Goal: Transaction & Acquisition: Purchase product/service

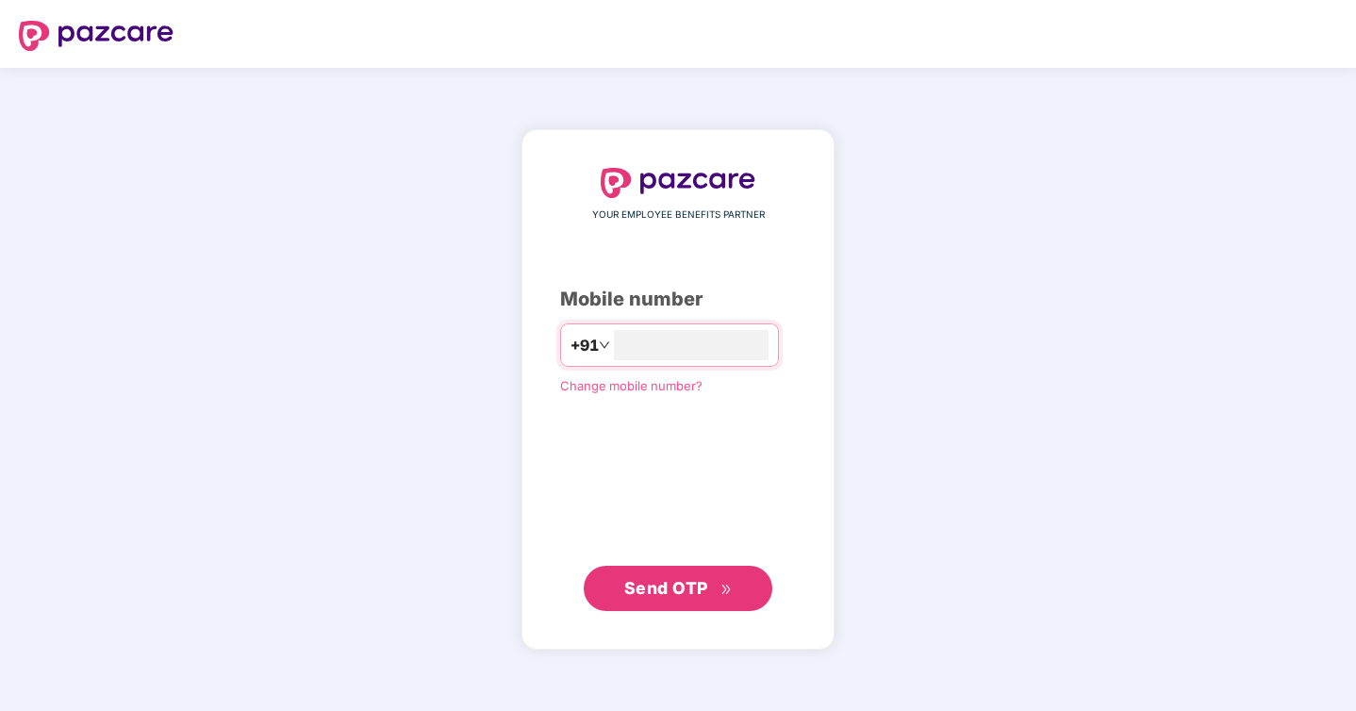
type input "**********"
click at [693, 592] on span "Send OTP" at bounding box center [666, 588] width 84 height 20
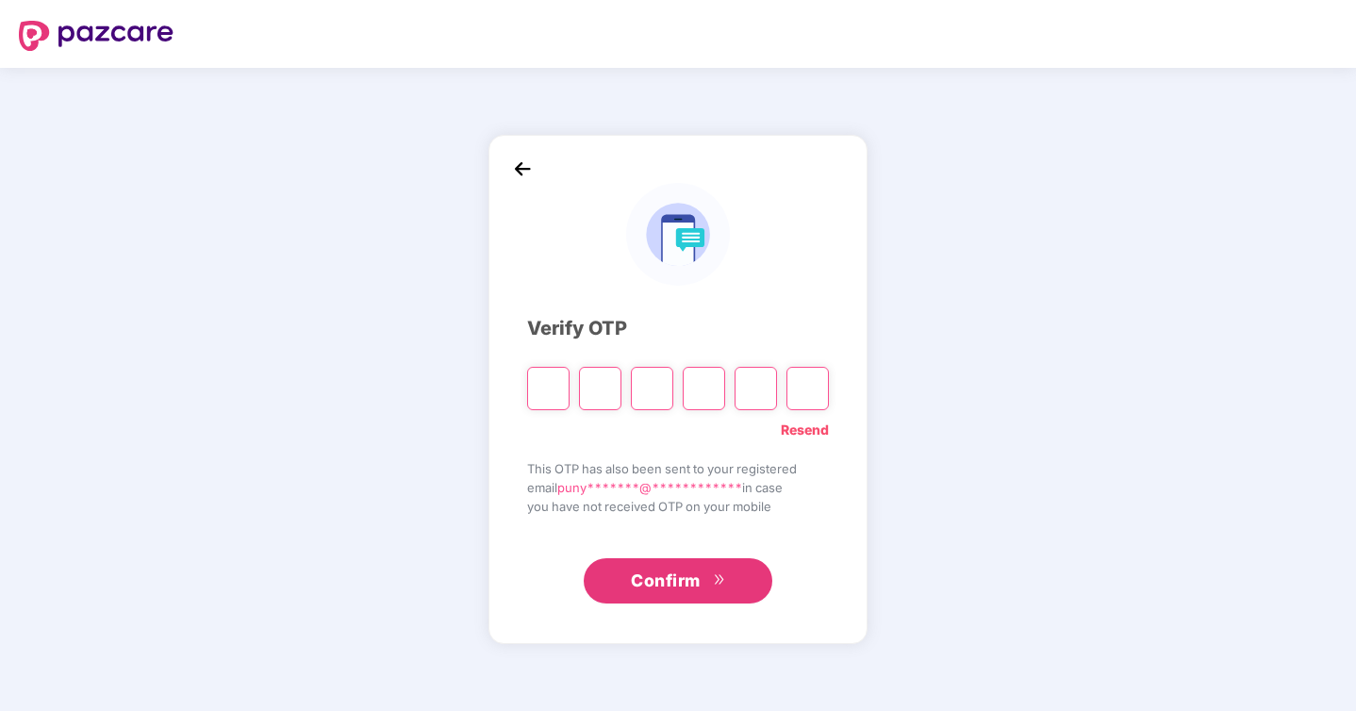
type input "*"
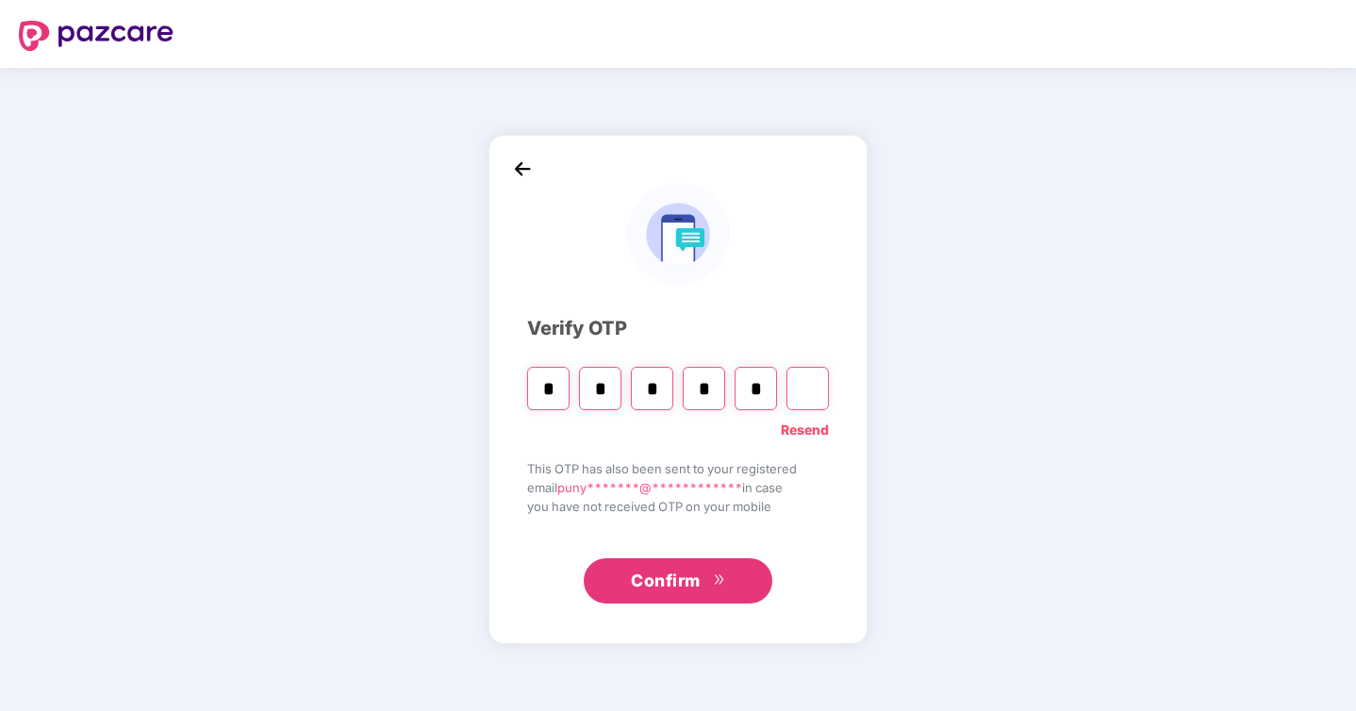
type input "*"
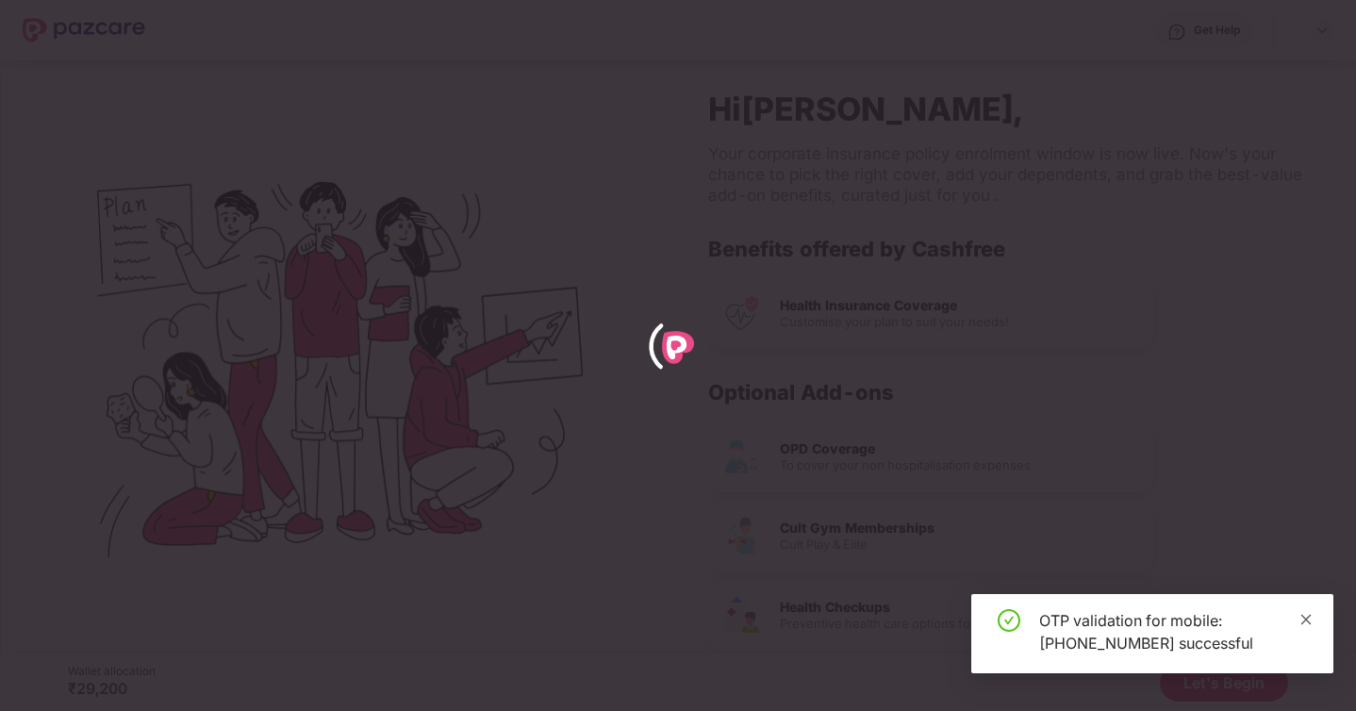
click at [1306, 619] on icon "close" at bounding box center [1305, 619] width 13 height 13
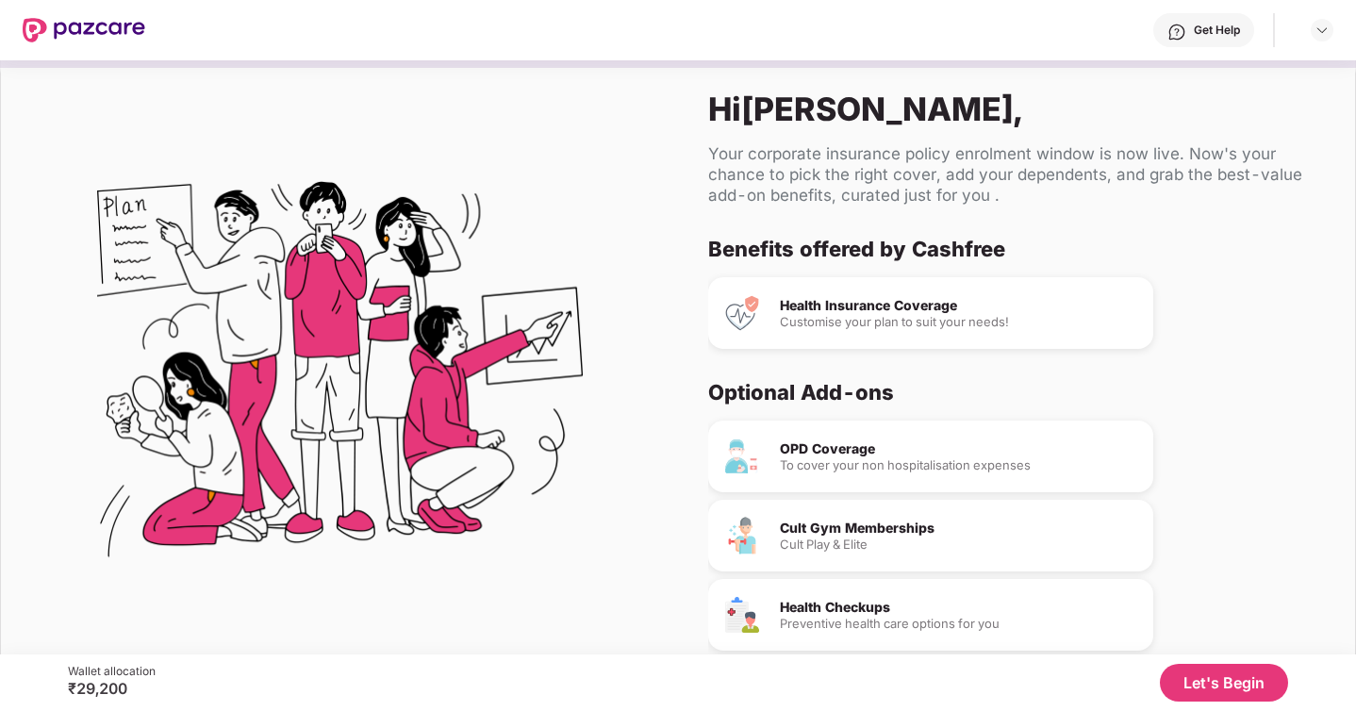
scroll to position [82, 0]
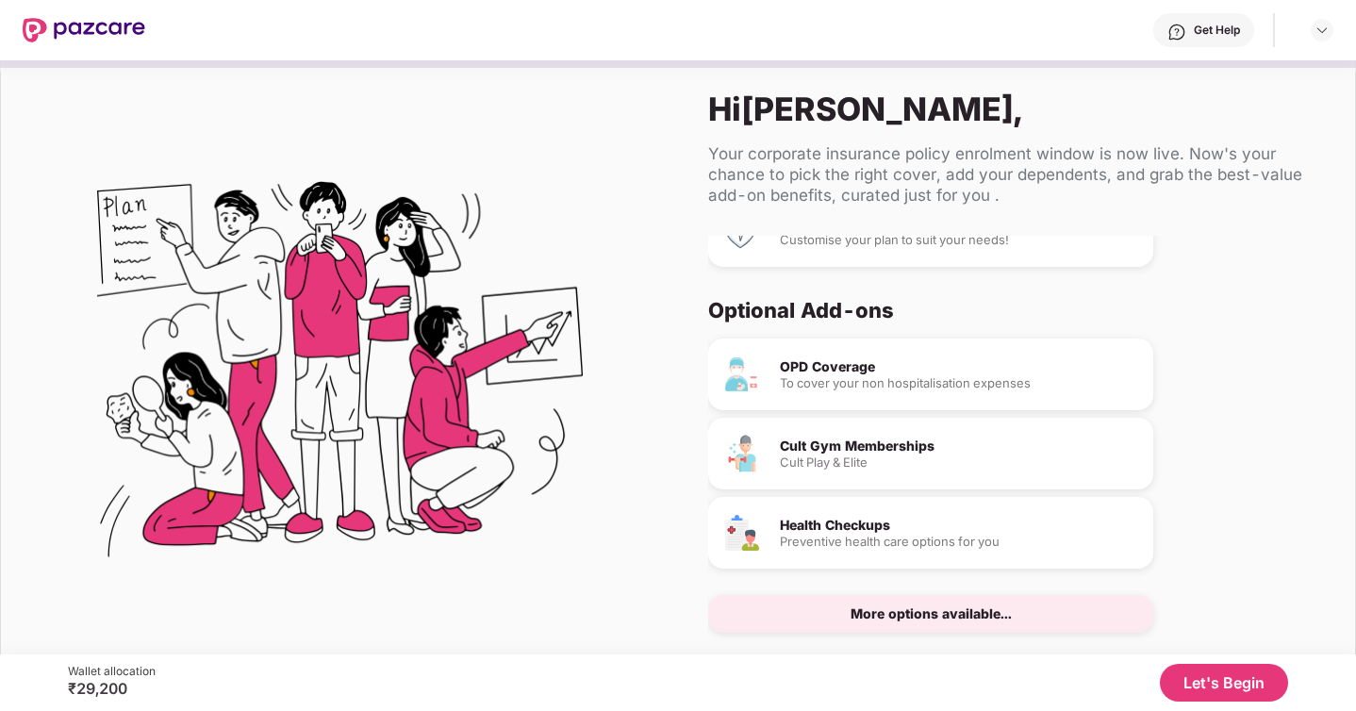
click at [1203, 685] on button "Let's Begin" at bounding box center [1223, 683] width 128 height 38
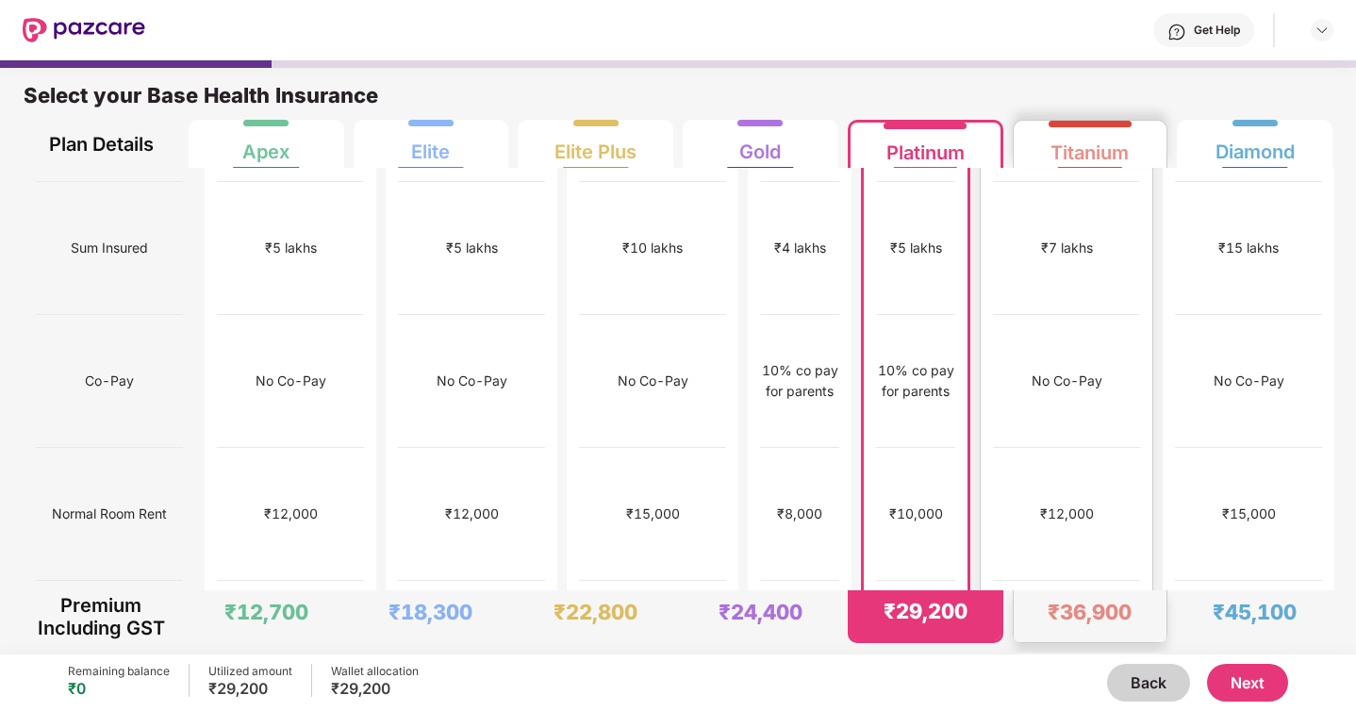
scroll to position [116, 0]
click at [1264, 506] on div "₹15,000" at bounding box center [1248, 516] width 54 height 21
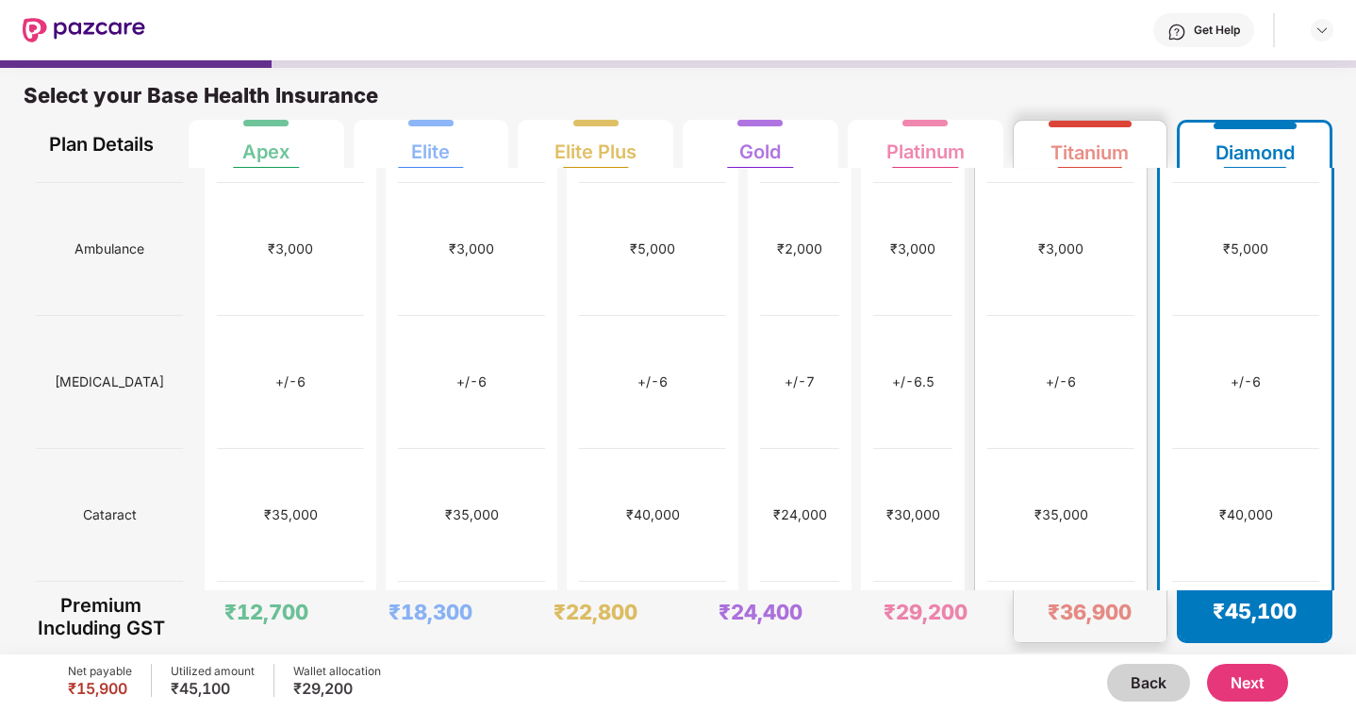
scroll to position [929, 0]
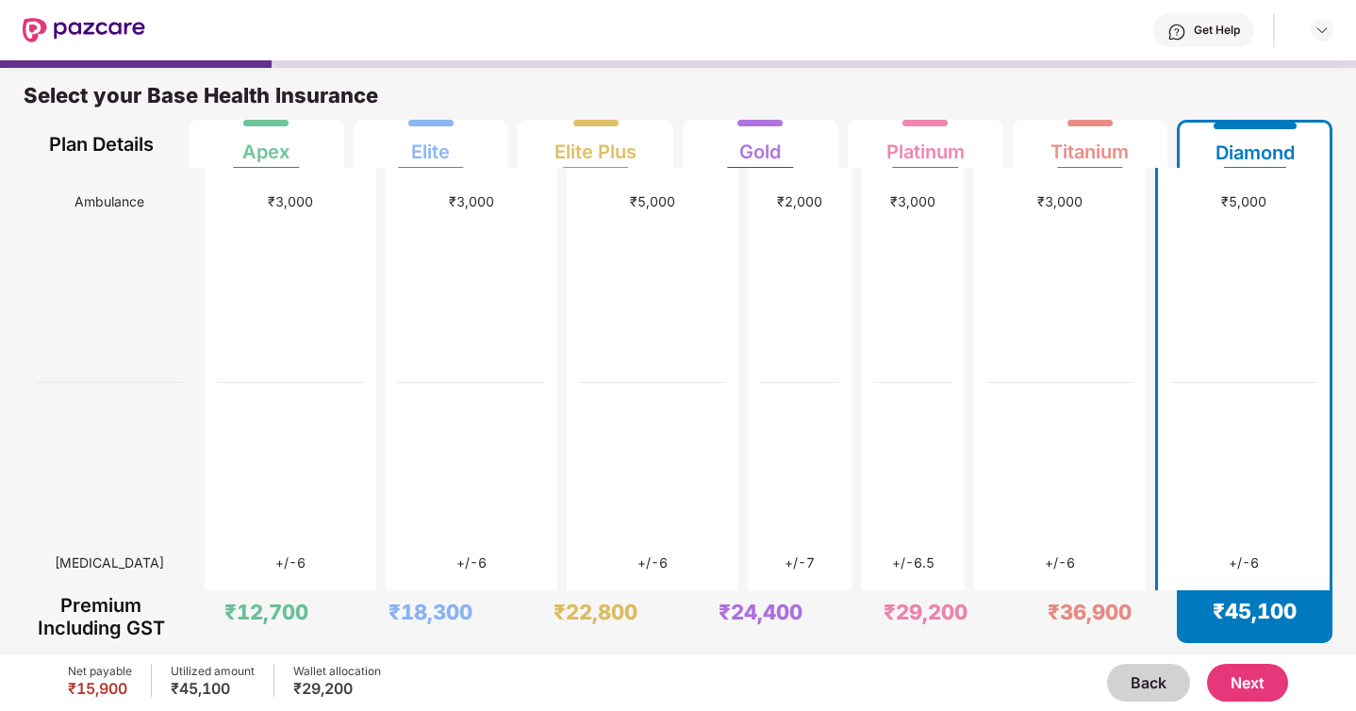
scroll to position [2671, 0]
click at [1244, 687] on button "Next" at bounding box center [1247, 683] width 81 height 38
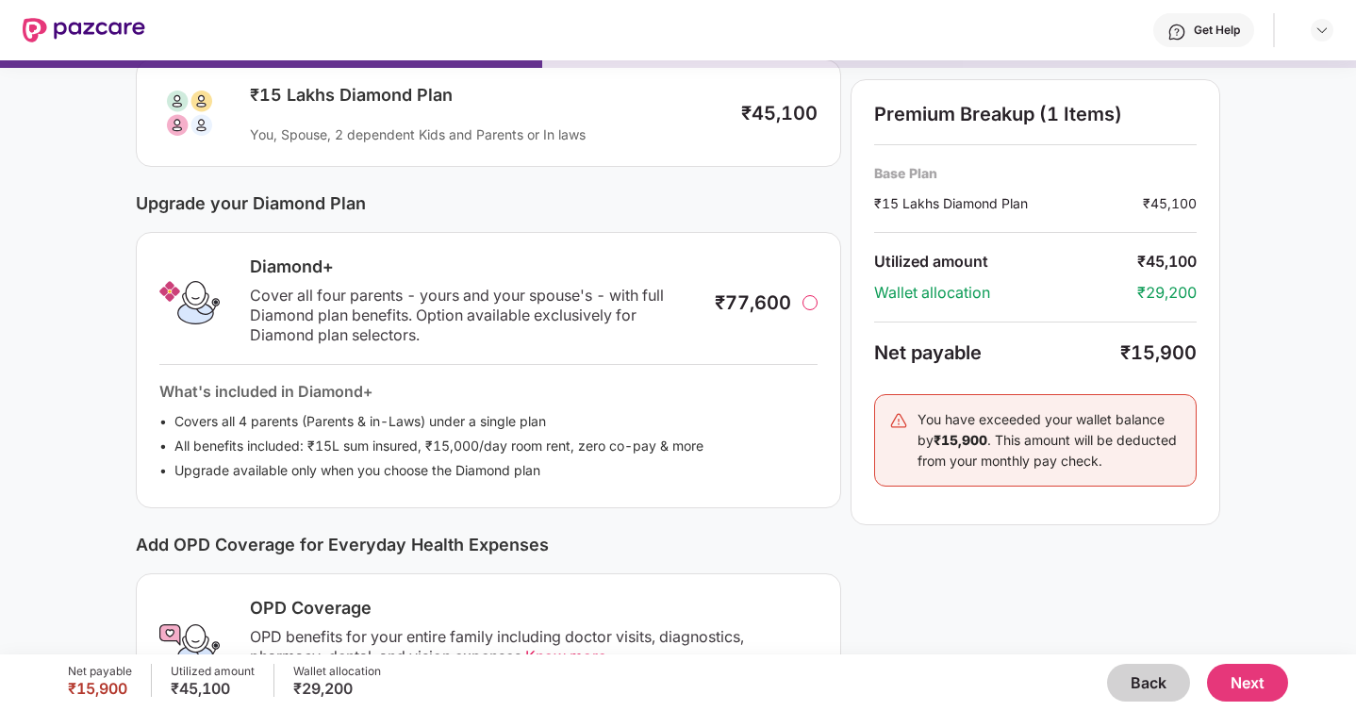
scroll to position [133, 0]
click at [812, 306] on div at bounding box center [809, 301] width 15 height 15
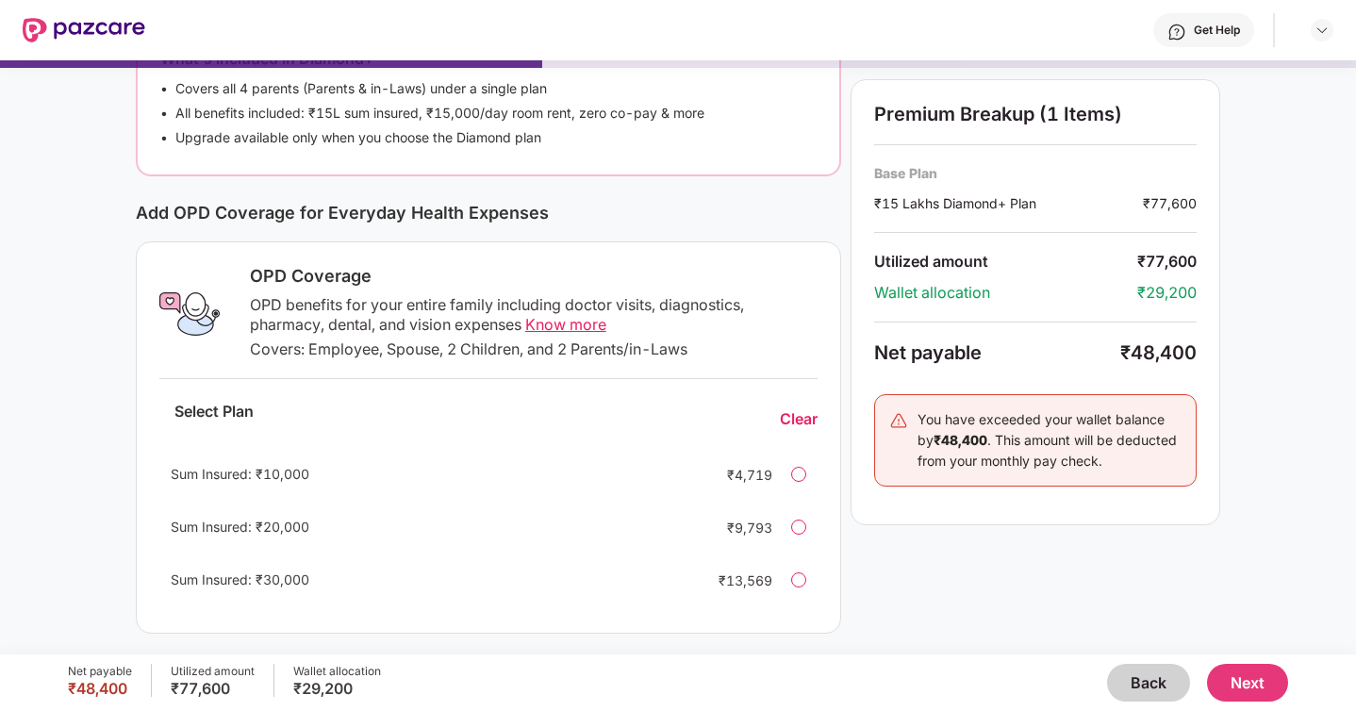
scroll to position [468, 0]
click at [552, 327] on span "Know more" at bounding box center [565, 322] width 81 height 19
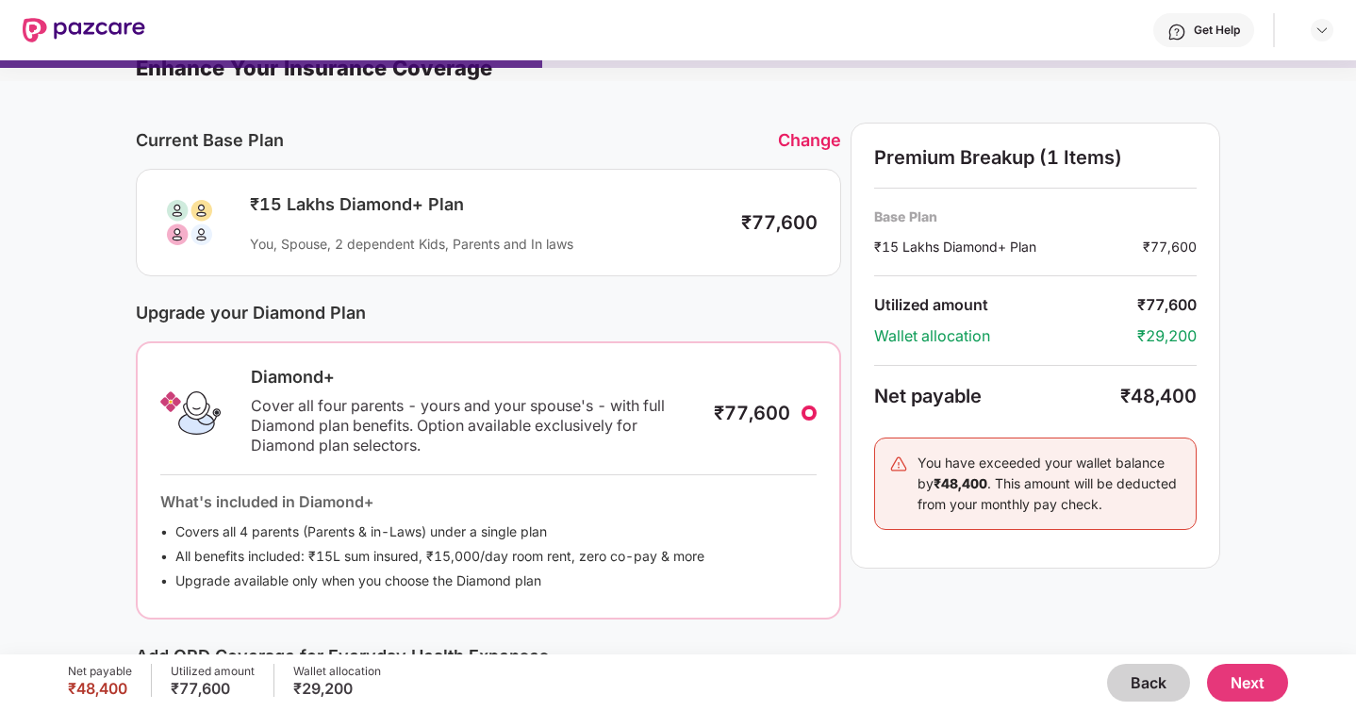
scroll to position [0, 0]
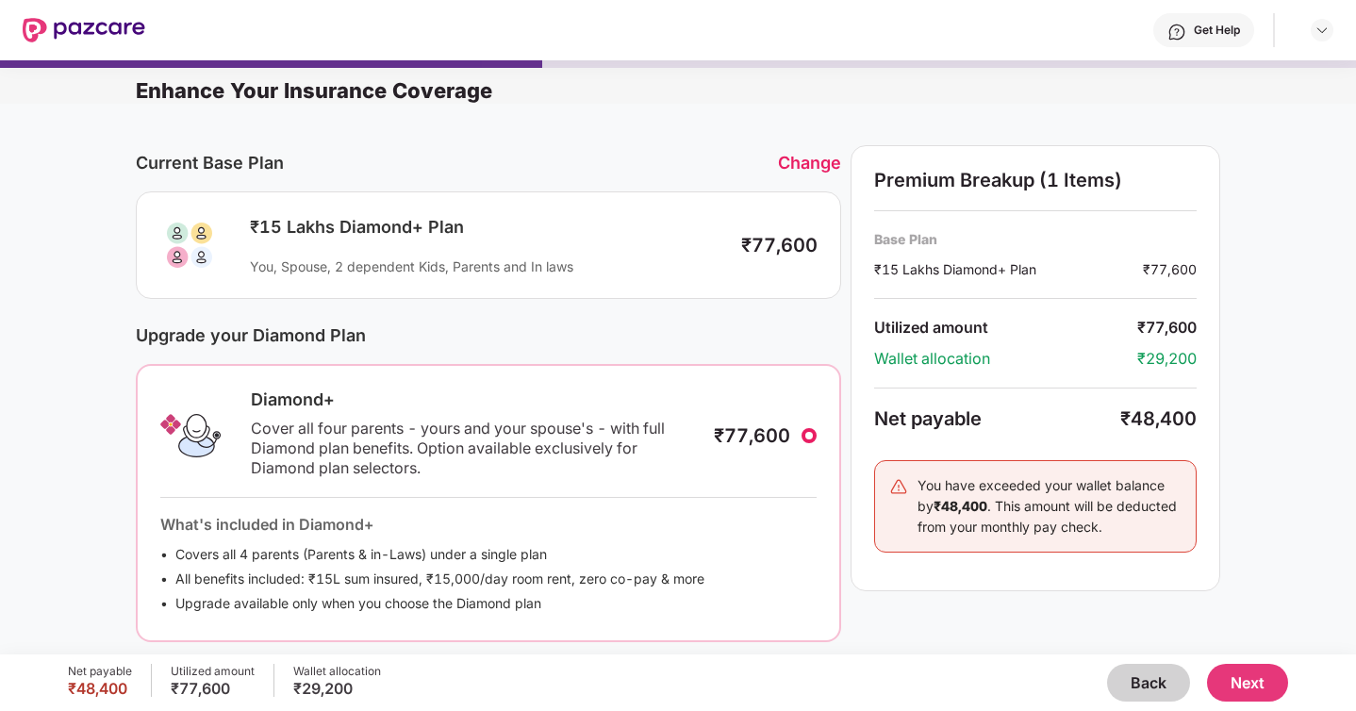
click at [811, 162] on div "Change" at bounding box center [809, 163] width 63 height 20
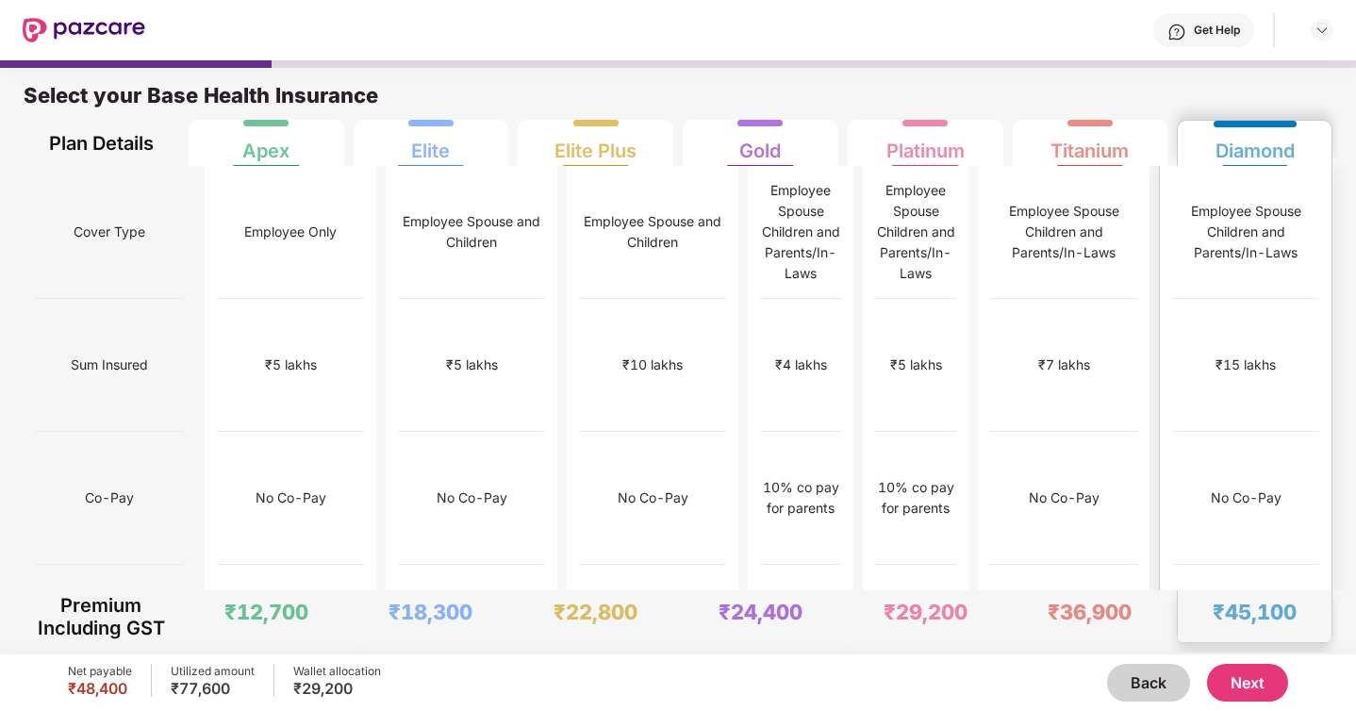
click at [1230, 354] on div "₹15 lakhs" at bounding box center [1245, 364] width 60 height 21
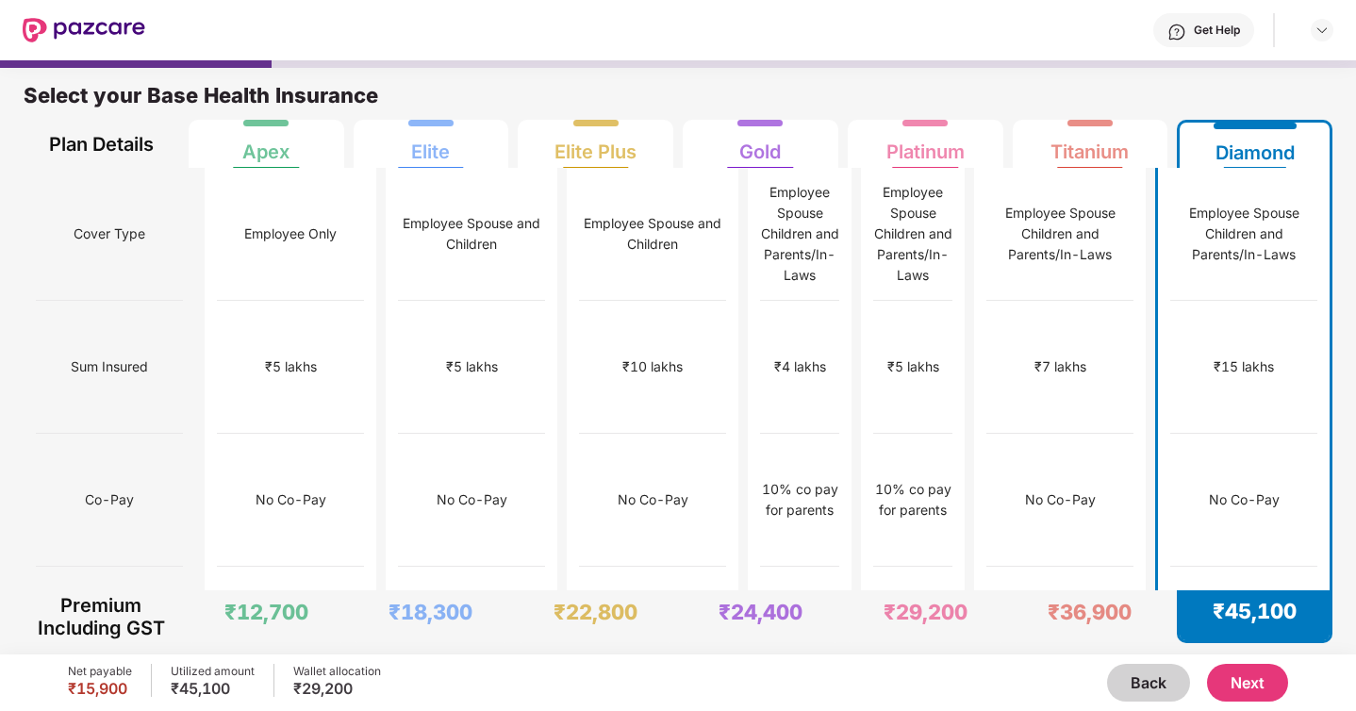
click at [1252, 678] on button "Next" at bounding box center [1247, 683] width 81 height 38
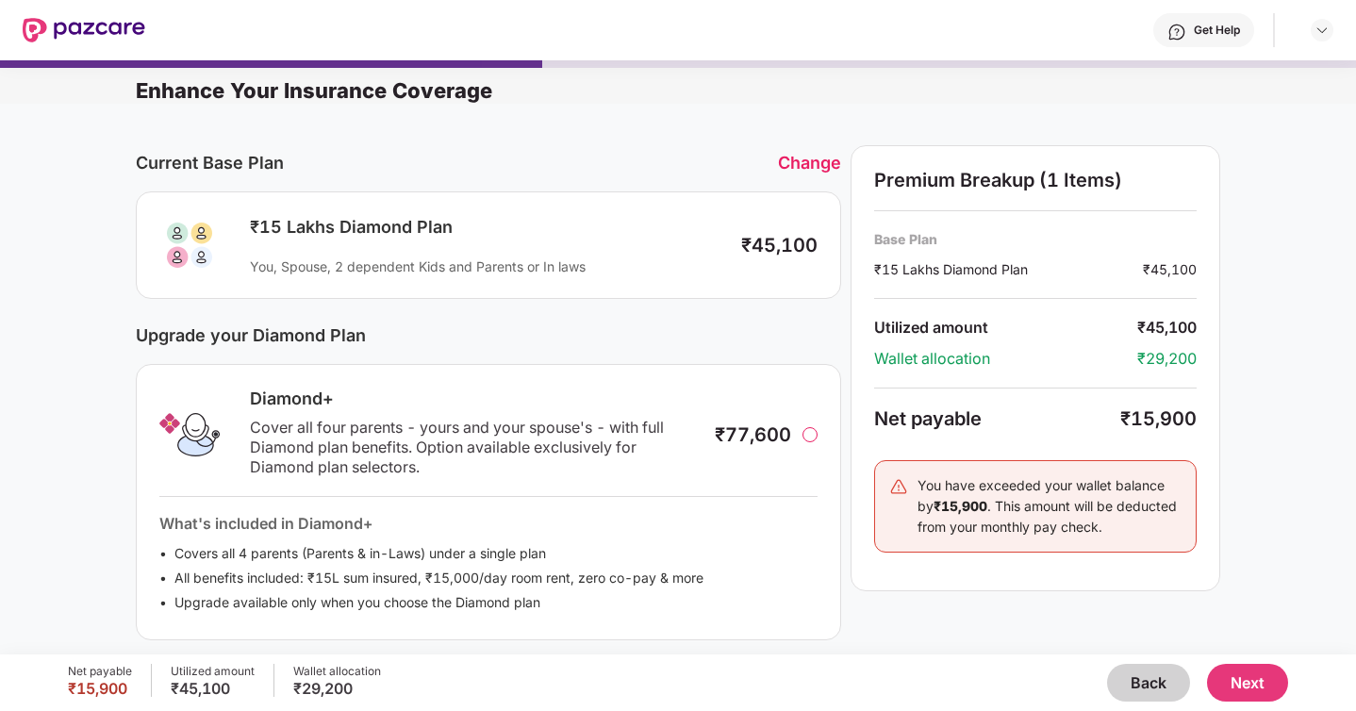
click at [666, 371] on div "Diamond+ Cover all four parents - yours and your spouse's - with full Diamond p…" at bounding box center [488, 502] width 705 height 276
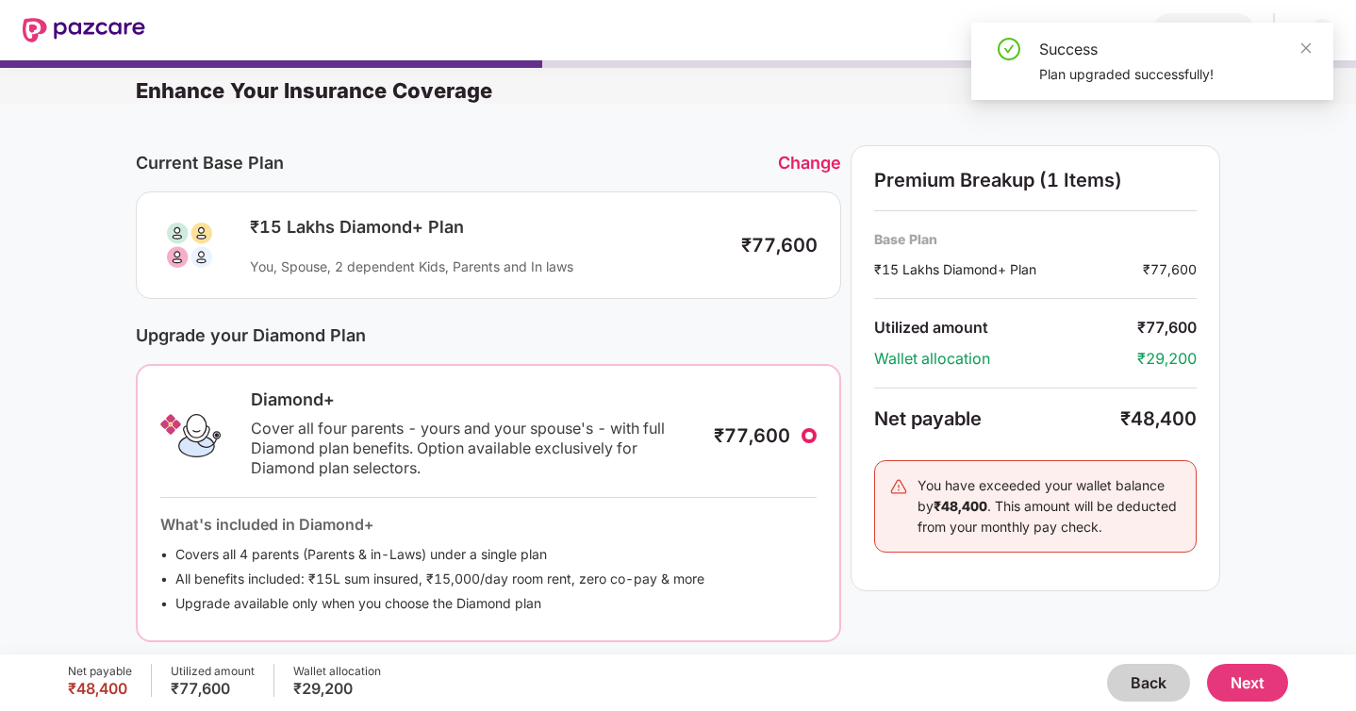
click at [802, 160] on div "Change" at bounding box center [809, 163] width 63 height 20
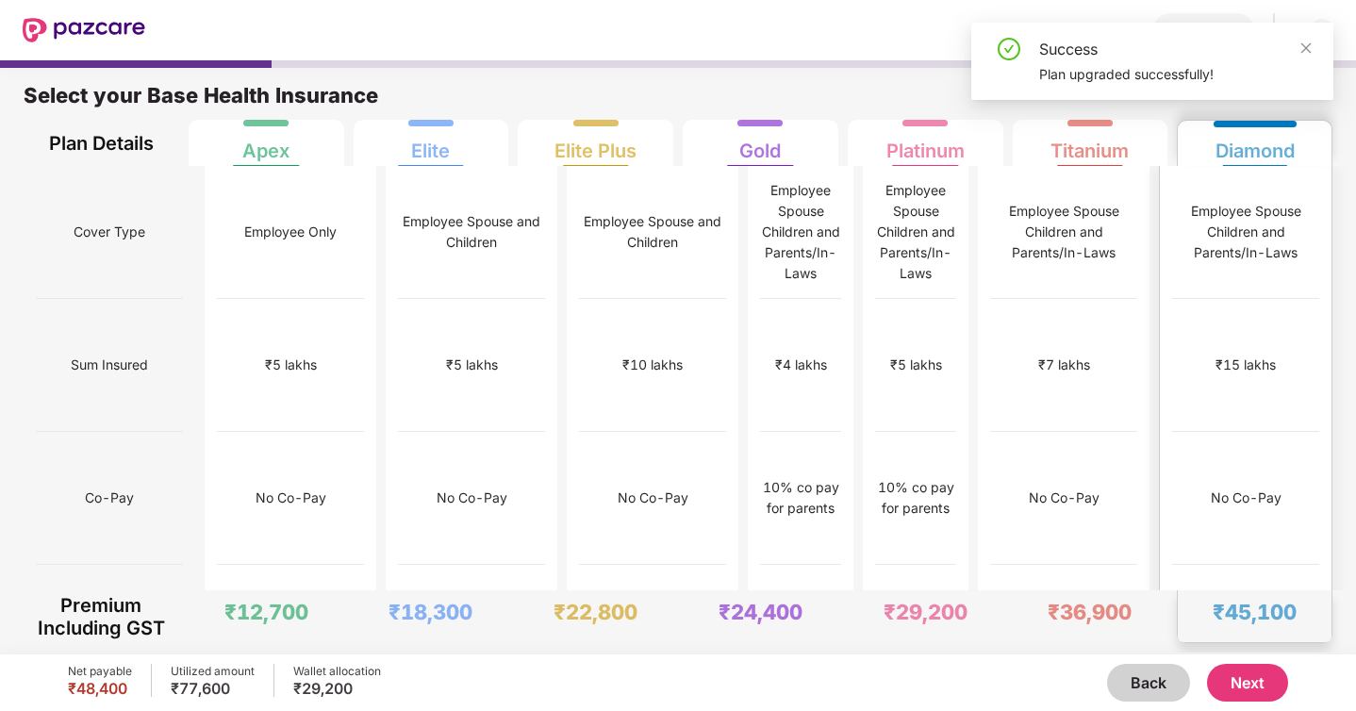
click at [1262, 565] on div "₹15,000" at bounding box center [1245, 631] width 147 height 133
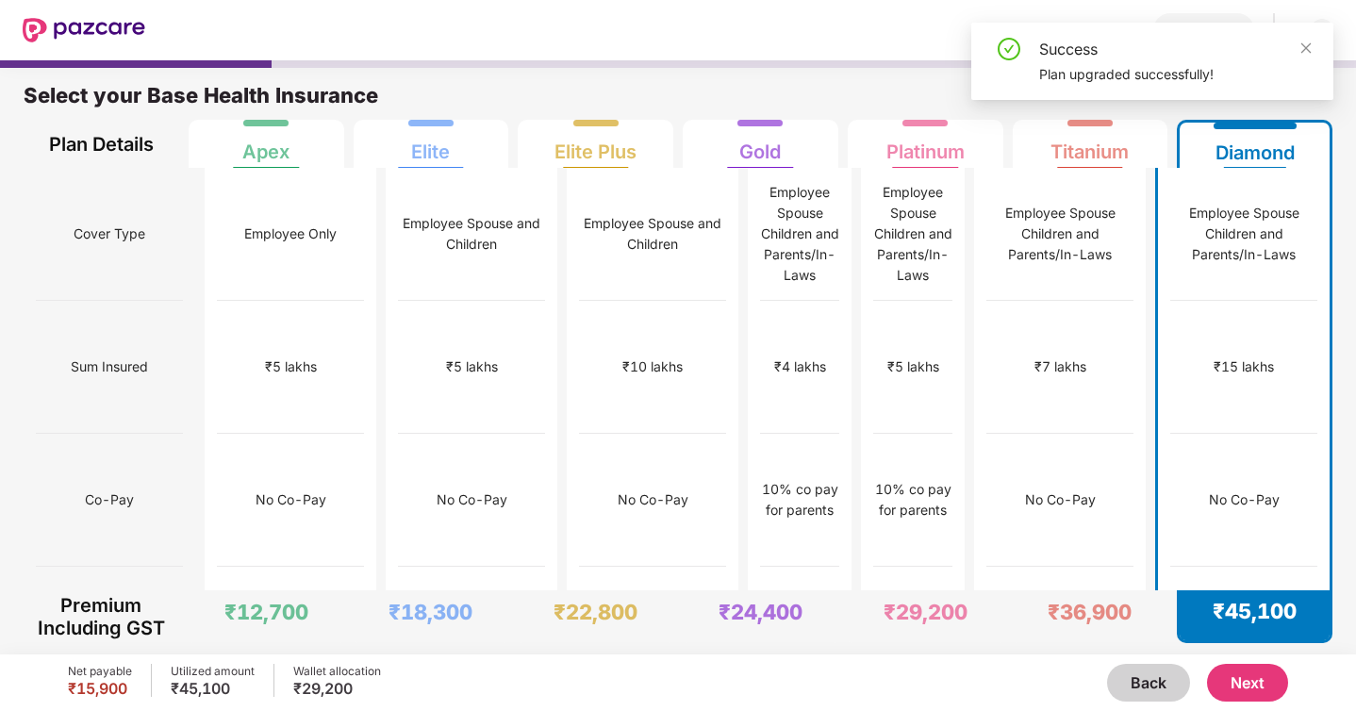
click at [1254, 678] on button "Next" at bounding box center [1247, 683] width 81 height 38
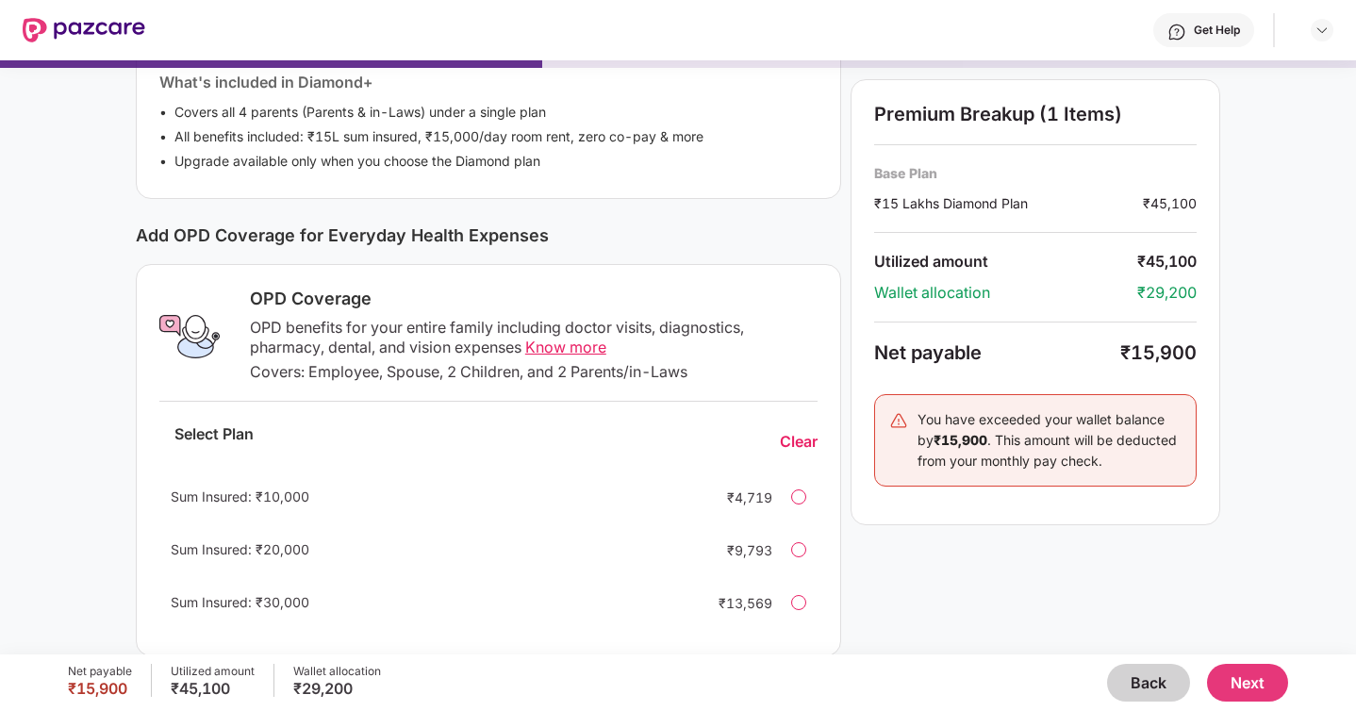
scroll to position [466, 0]
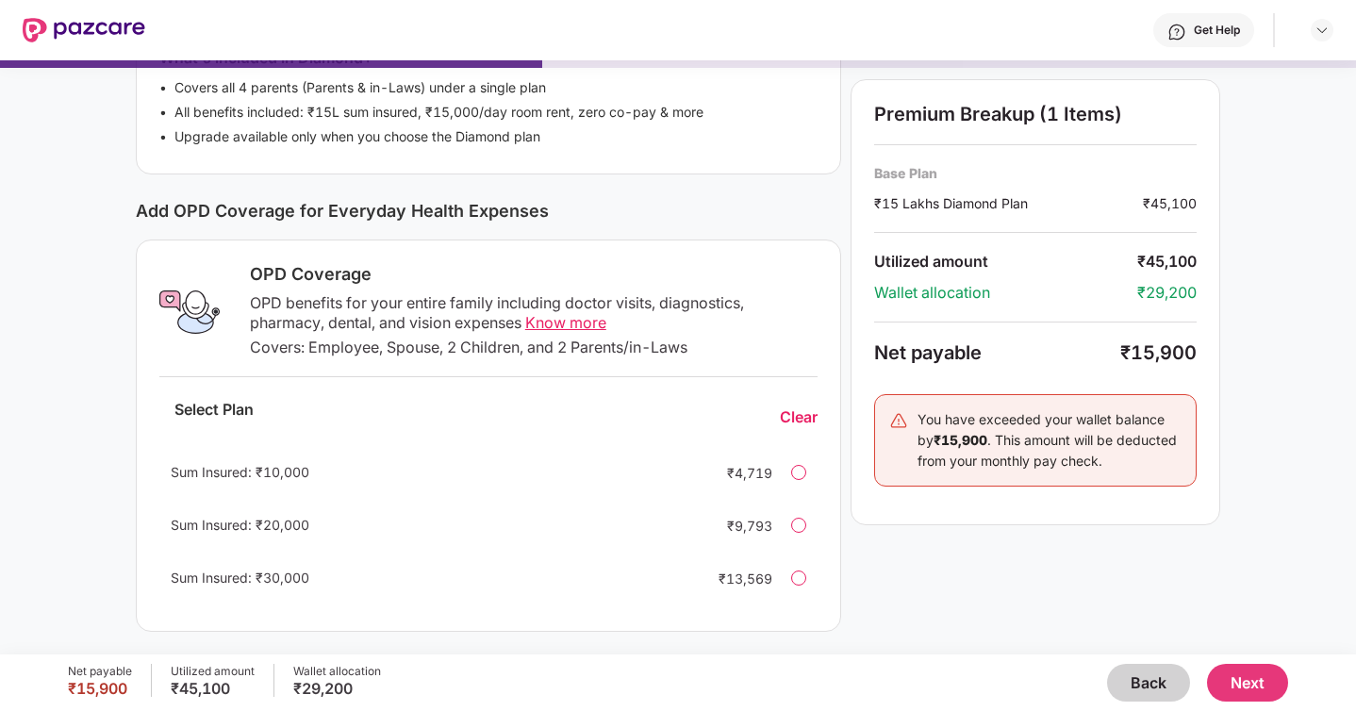
click at [795, 574] on div at bounding box center [798, 577] width 15 height 15
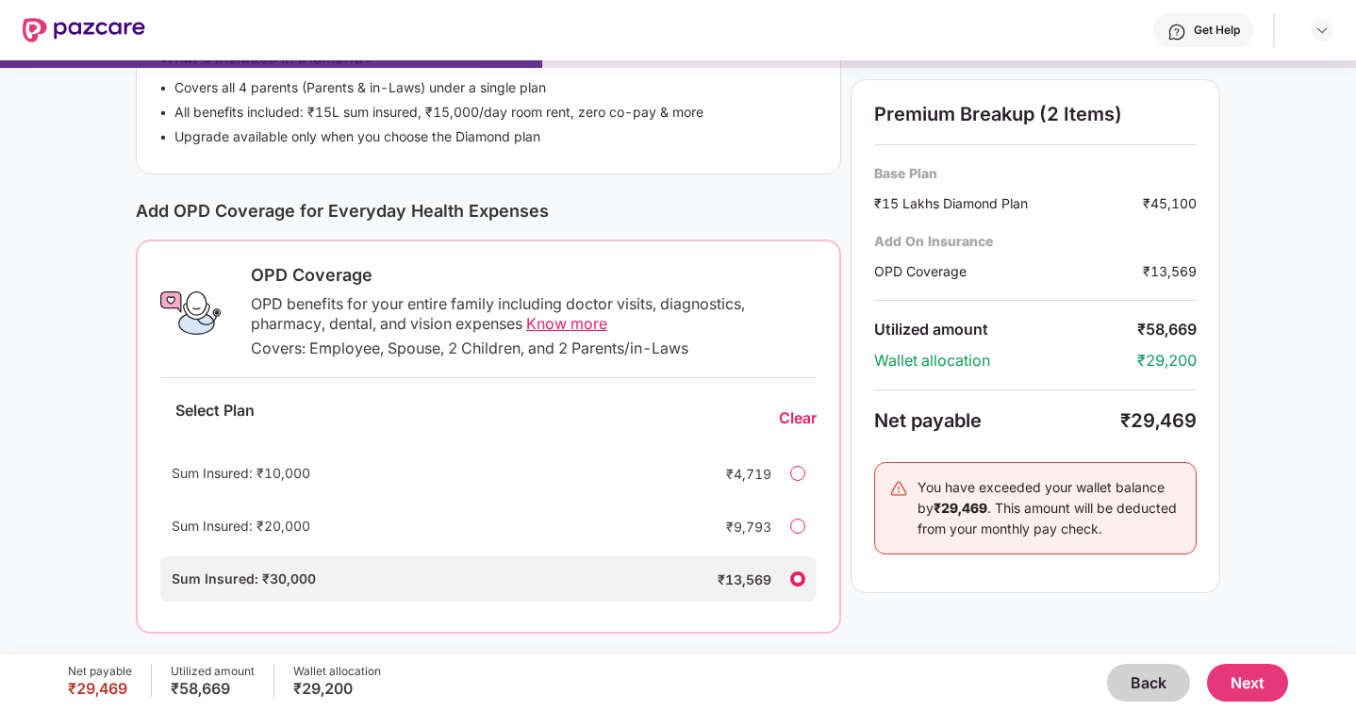
click at [785, 423] on div "Clear" at bounding box center [798, 418] width 38 height 20
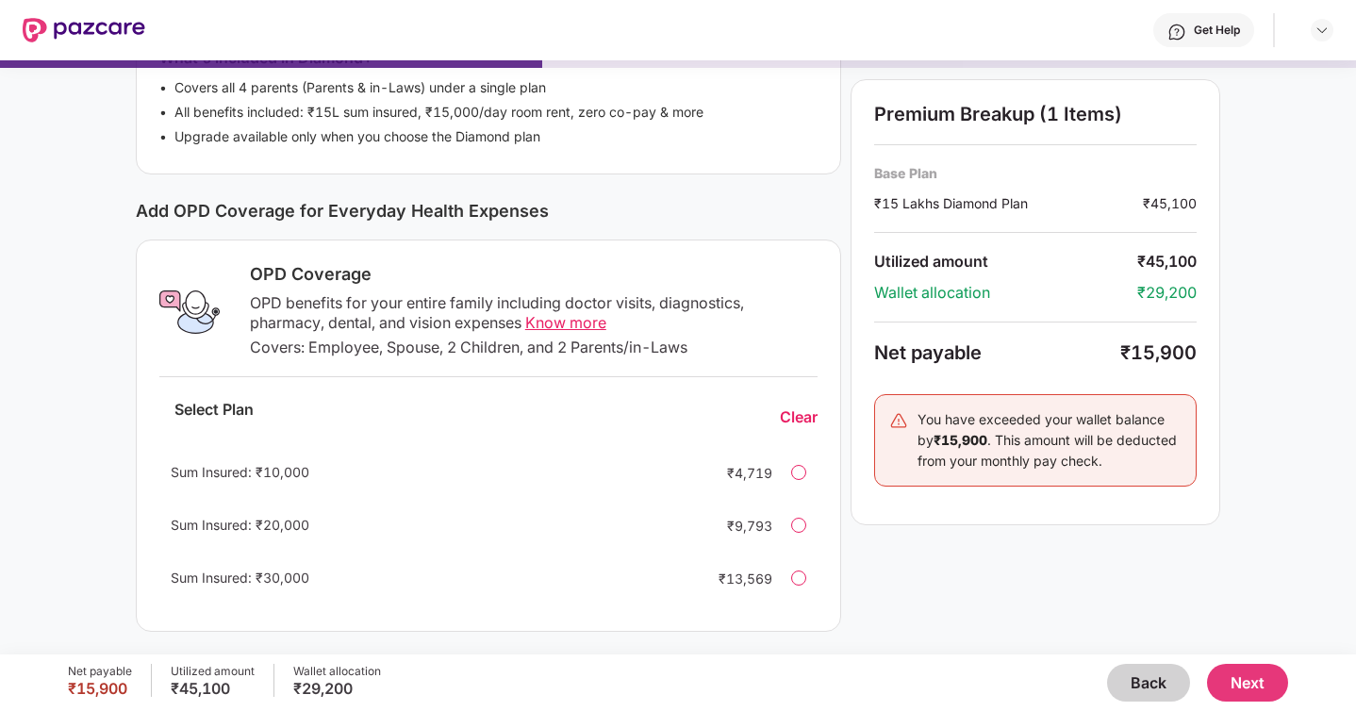
click at [800, 581] on div at bounding box center [798, 577] width 15 height 15
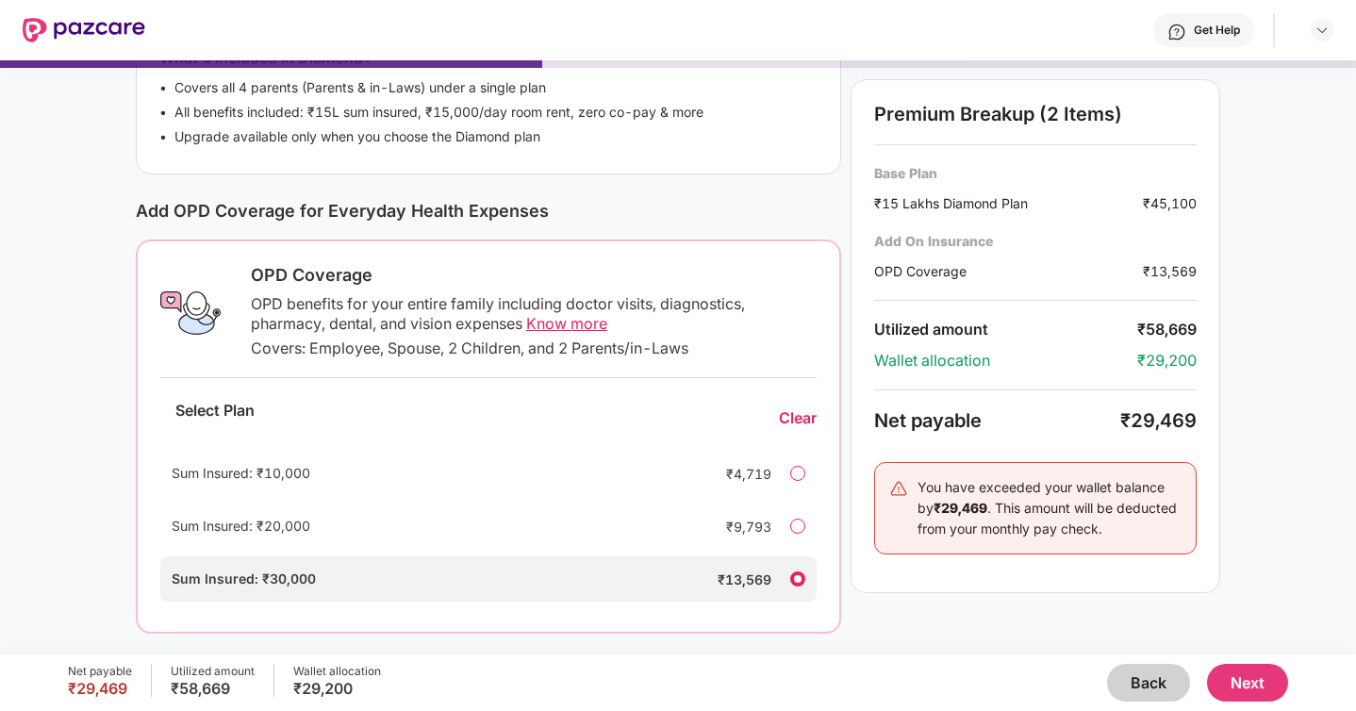
scroll to position [0, 0]
